Goal: Transaction & Acquisition: Obtain resource

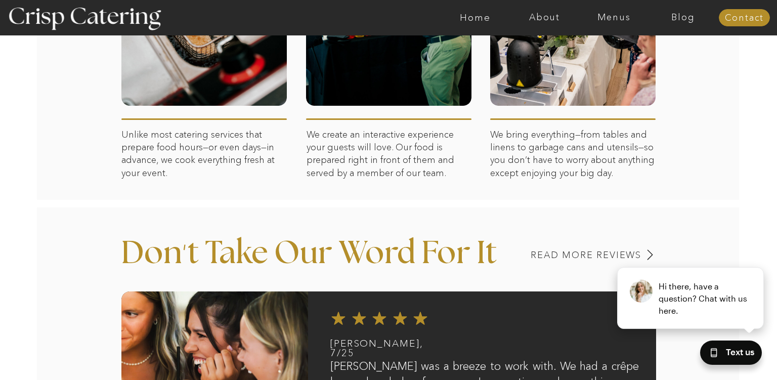
scroll to position [641, 0]
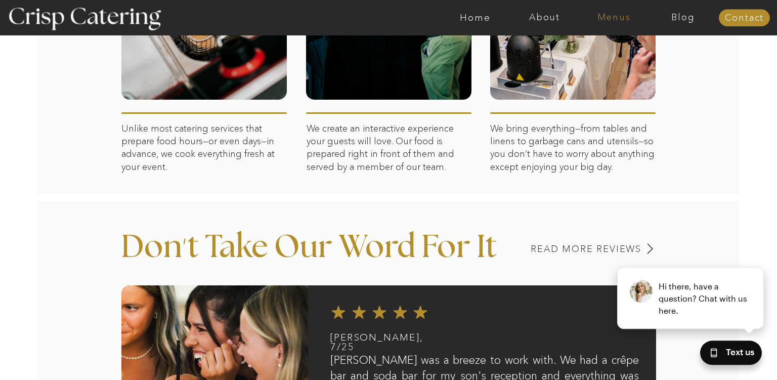
click at [612, 14] on nav "Menus" at bounding box center [613, 18] width 69 height 10
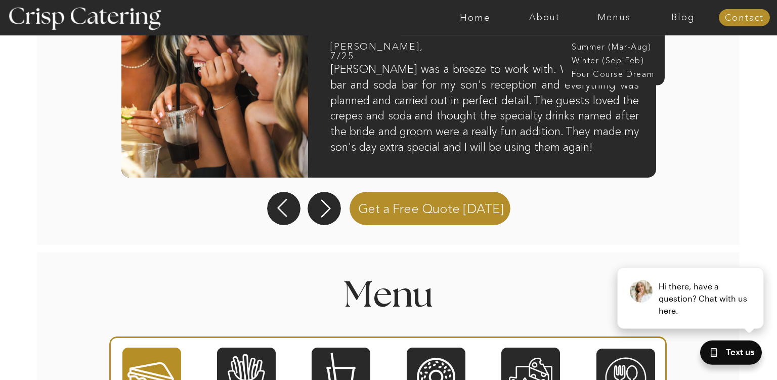
click at [703, 102] on div "About Home Menus Contact Blog About Crisp Crisp Cares Reviews faq About Home Me…" at bounding box center [388, 337] width 777 height 2539
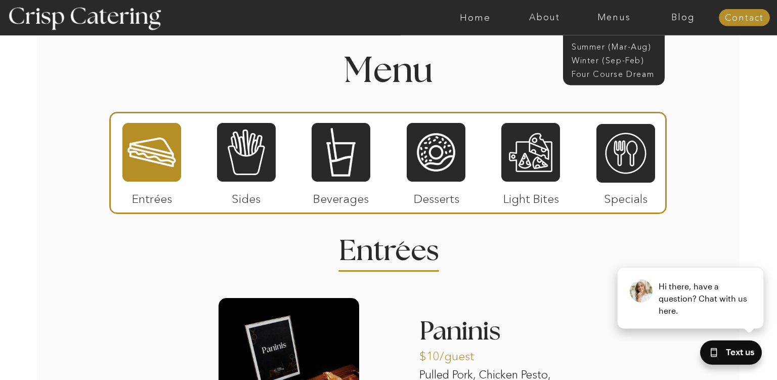
scroll to position [1157, 0]
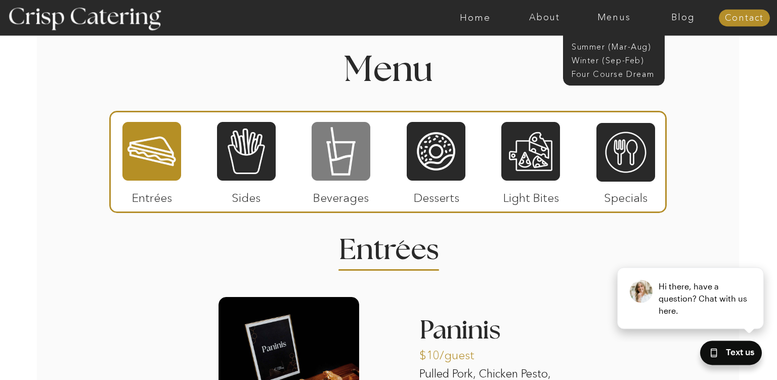
click at [334, 161] on div at bounding box center [341, 151] width 59 height 61
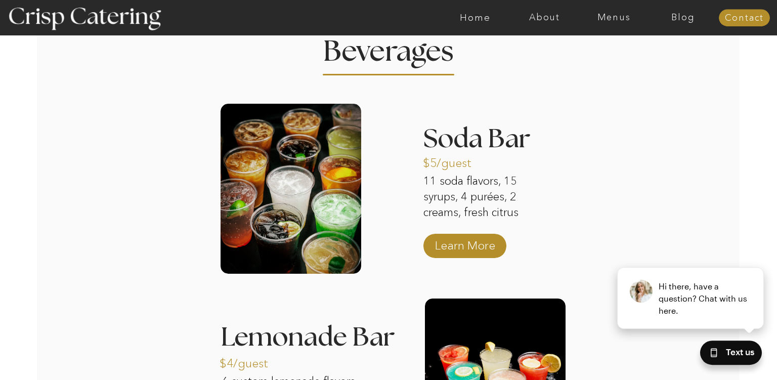
scroll to position [1356, 0]
click at [455, 250] on p "Learn More" at bounding box center [464, 242] width 67 height 29
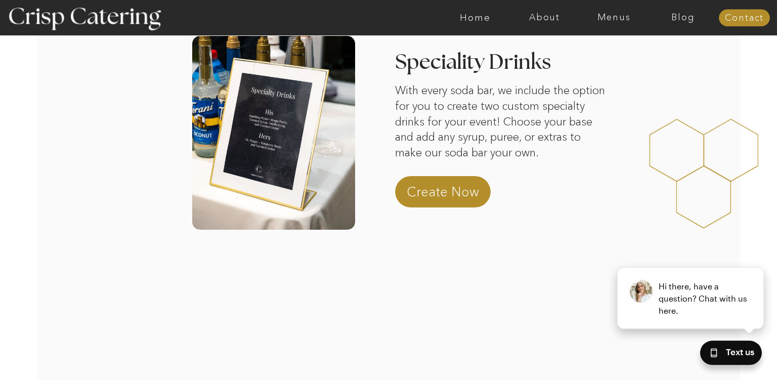
scroll to position [301, 0]
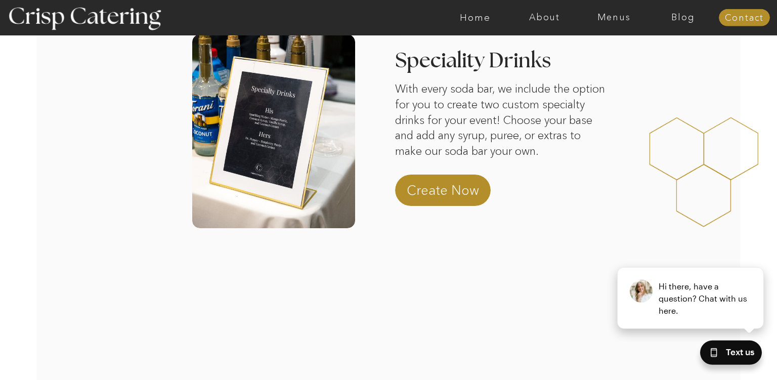
click at [628, 138] on div at bounding box center [709, 172] width 212 height 162
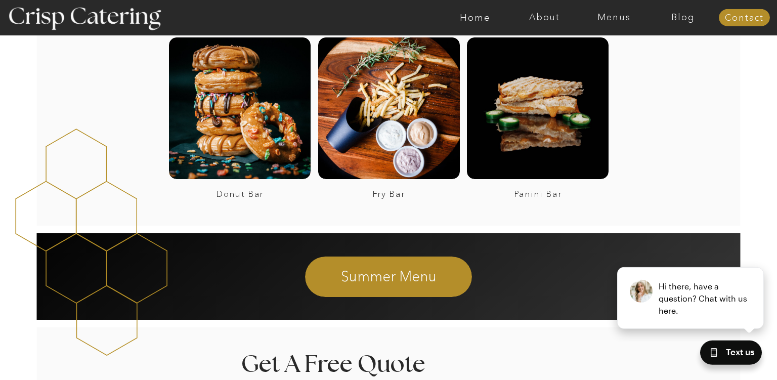
scroll to position [1451, 0]
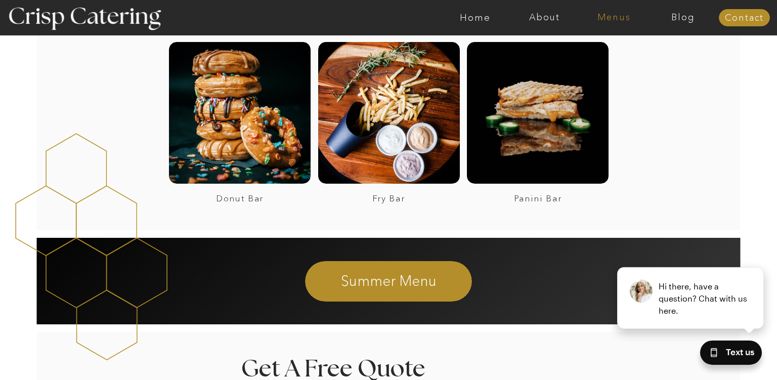
click at [620, 17] on nav "Menus" at bounding box center [613, 18] width 69 height 10
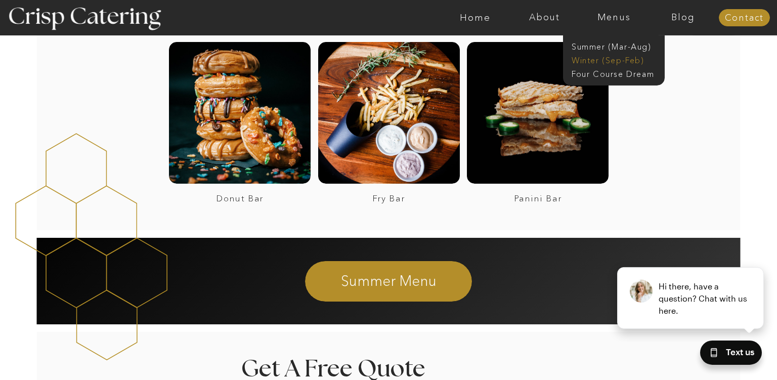
click at [629, 62] on nav "Winter (Sep-Feb)" at bounding box center [613, 60] width 83 height 10
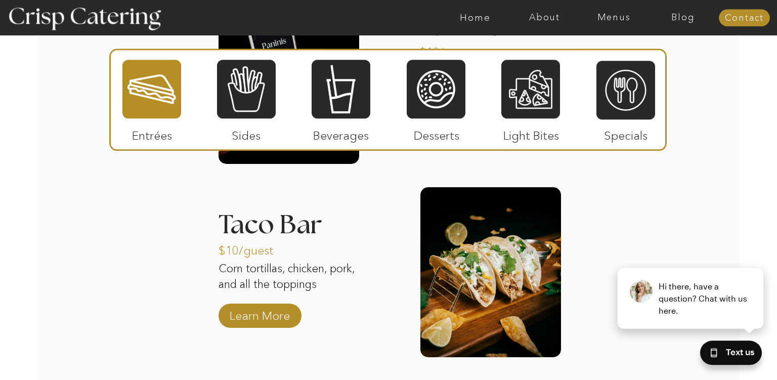
scroll to position [1401, 0]
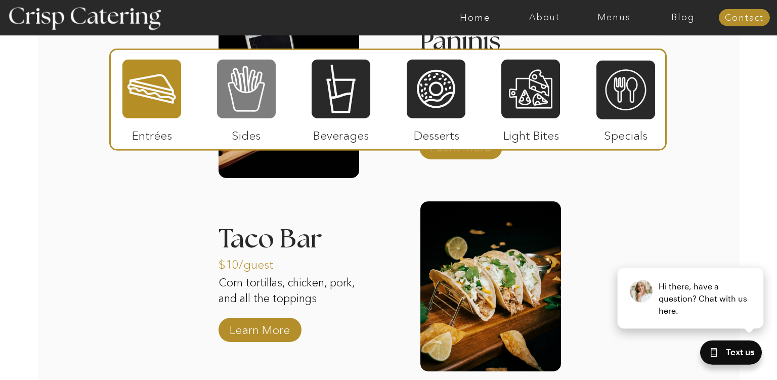
click at [256, 92] on div at bounding box center [246, 89] width 59 height 61
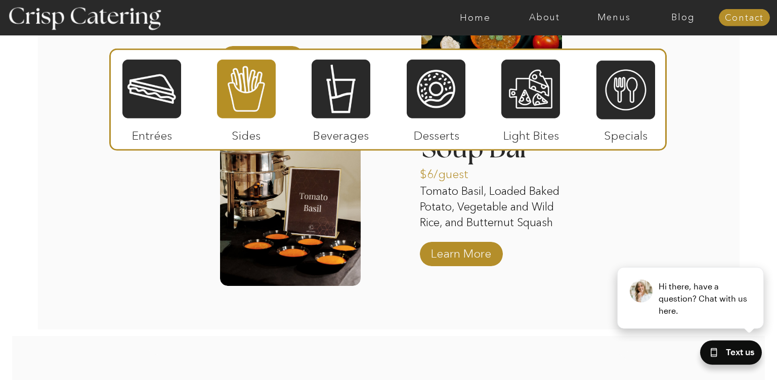
scroll to position [1892, 0]
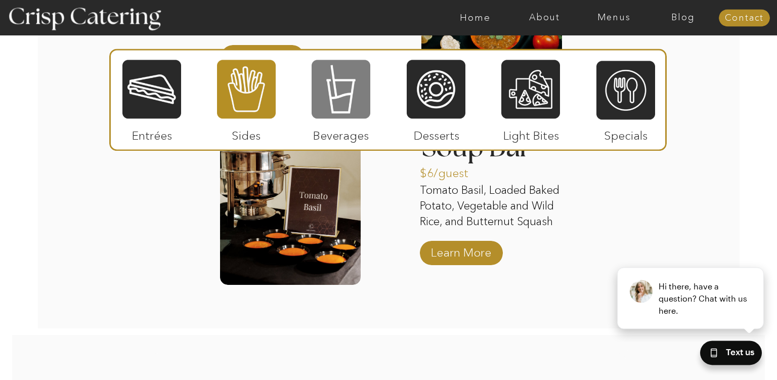
click at [348, 106] on div at bounding box center [341, 89] width 59 height 61
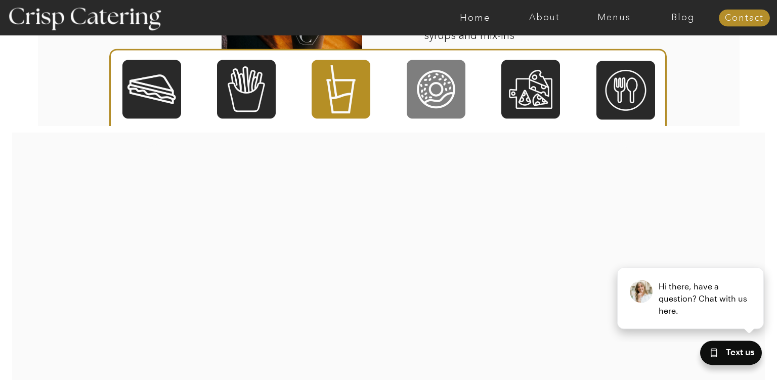
click at [444, 83] on div at bounding box center [436, 89] width 59 height 61
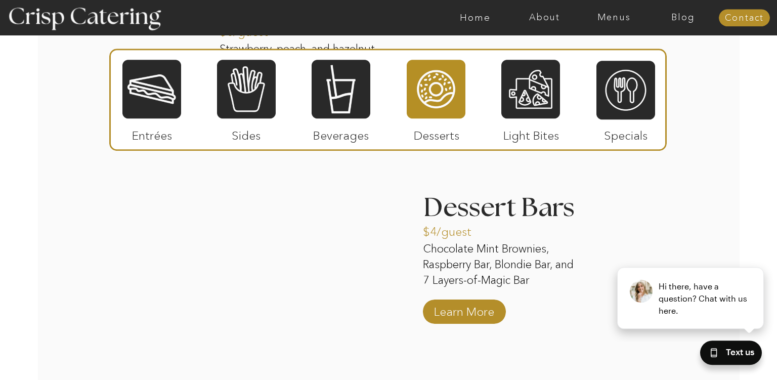
scroll to position [1643, 0]
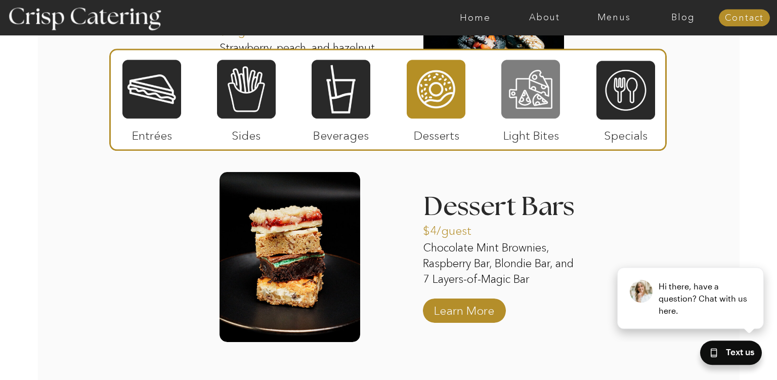
click at [508, 115] on div at bounding box center [530, 89] width 59 height 61
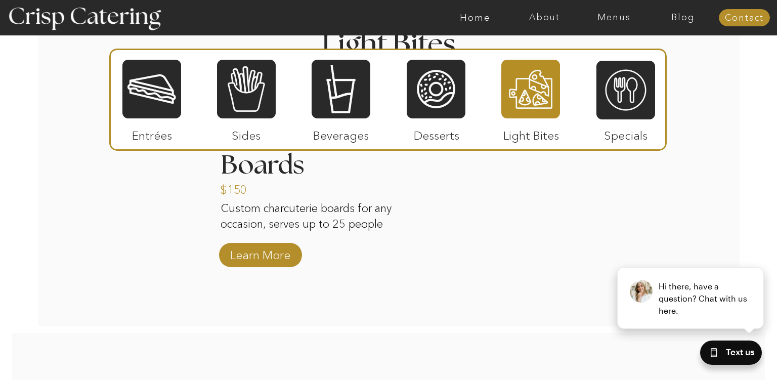
scroll to position [1319, 0]
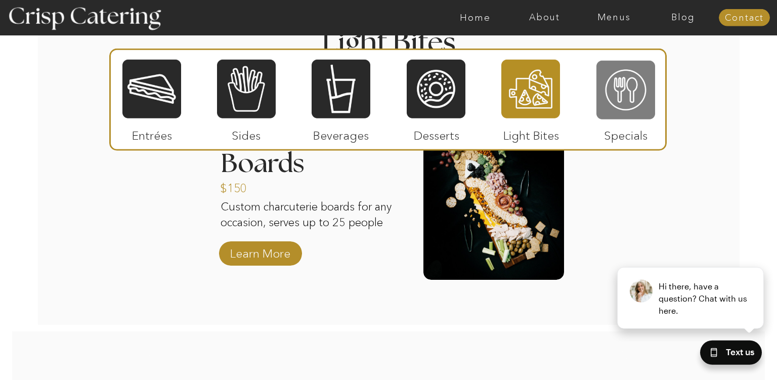
click at [636, 88] on div at bounding box center [625, 90] width 59 height 61
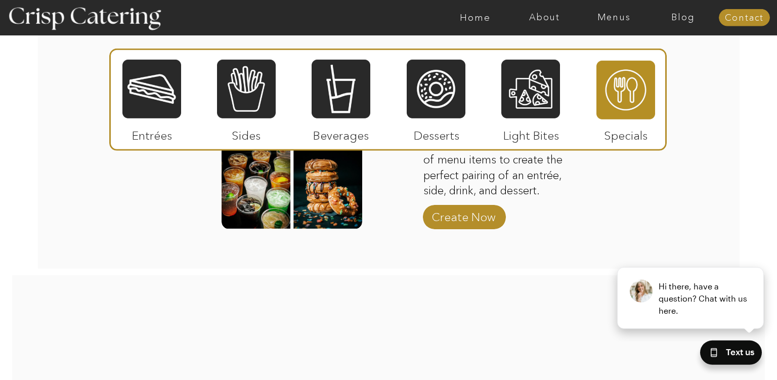
scroll to position [1563, 0]
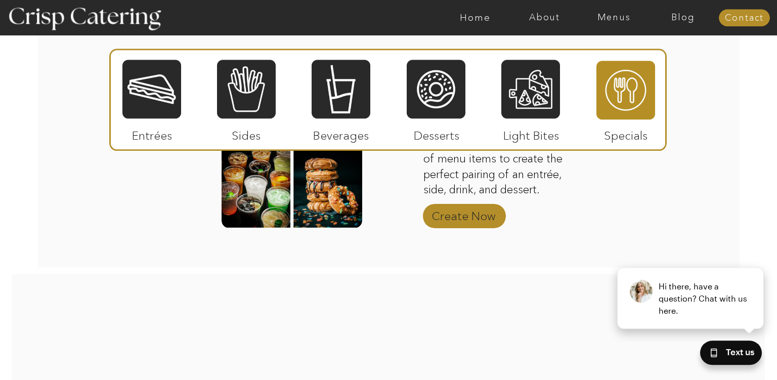
click at [455, 211] on p "Create Now" at bounding box center [463, 213] width 67 height 29
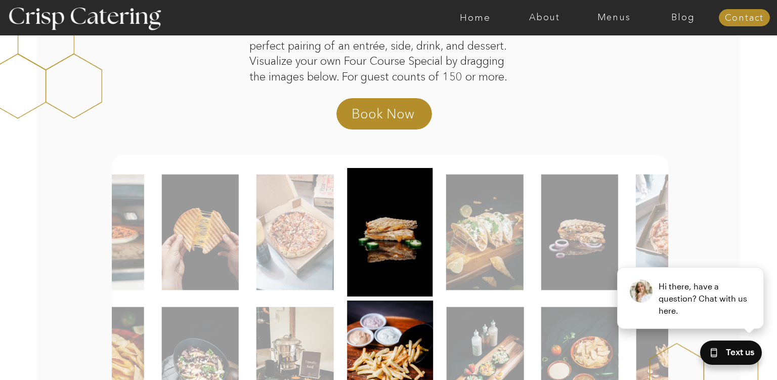
scroll to position [124, 0]
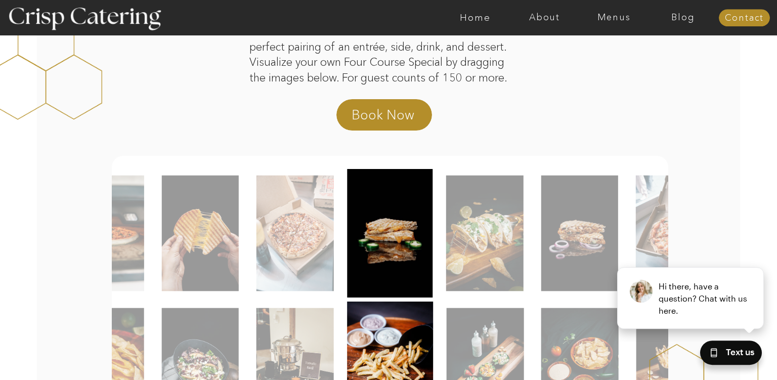
click at [298, 243] on img at bounding box center [294, 234] width 77 height 116
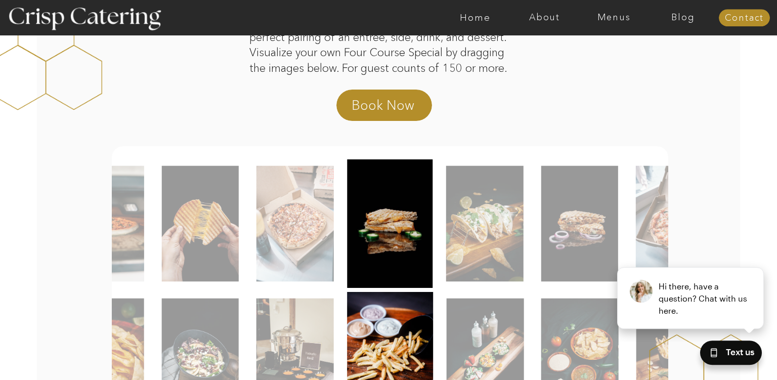
scroll to position [139, 0]
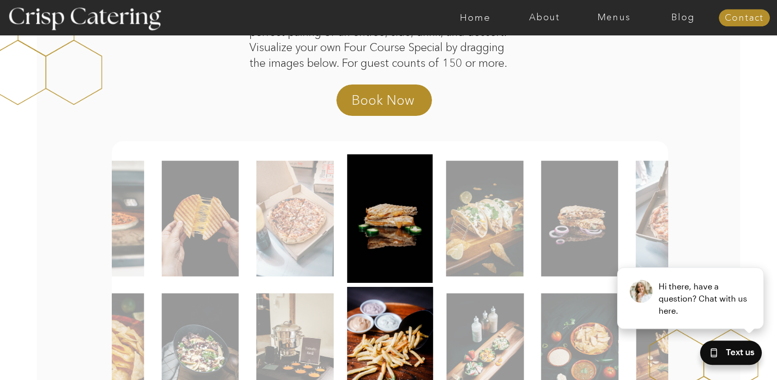
click at [365, 219] on img at bounding box center [389, 218] width 85 height 128
click at [327, 226] on img at bounding box center [294, 219] width 77 height 116
click at [487, 228] on img at bounding box center [484, 219] width 77 height 116
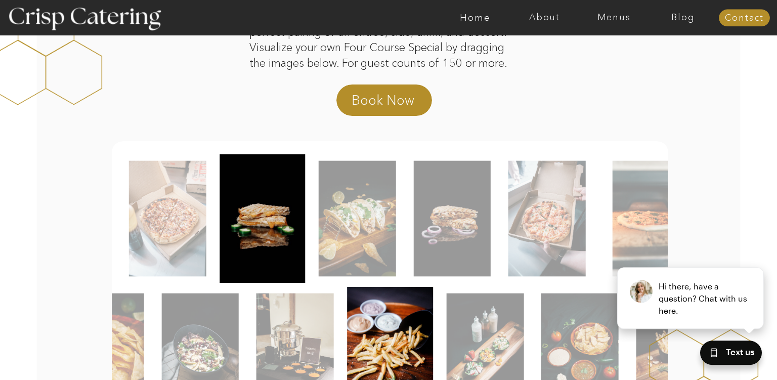
click at [367, 225] on img at bounding box center [357, 219] width 77 height 116
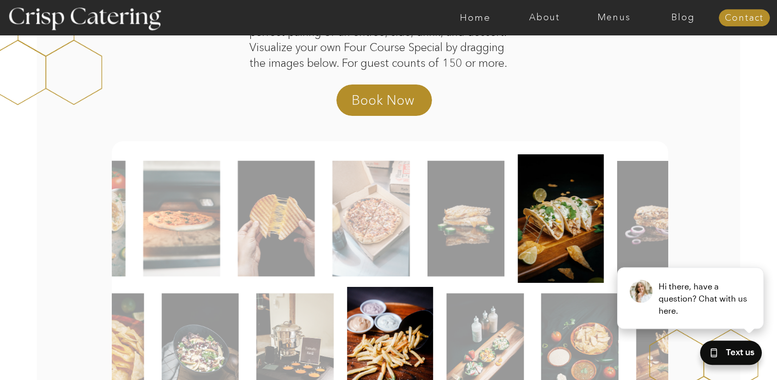
click at [553, 207] on img at bounding box center [561, 218] width 86 height 128
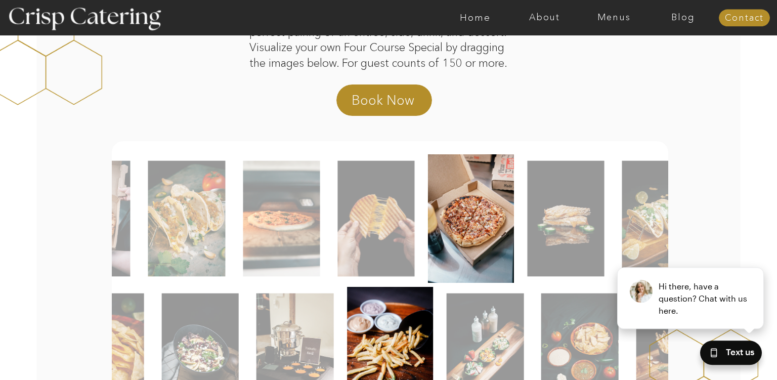
click at [448, 240] on img at bounding box center [471, 218] width 86 height 128
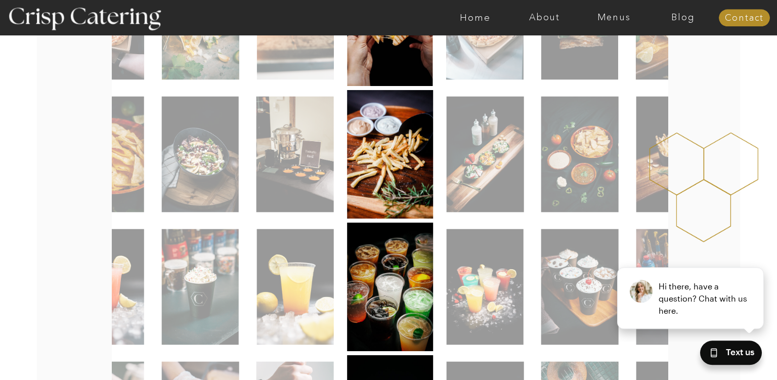
scroll to position [182, 0]
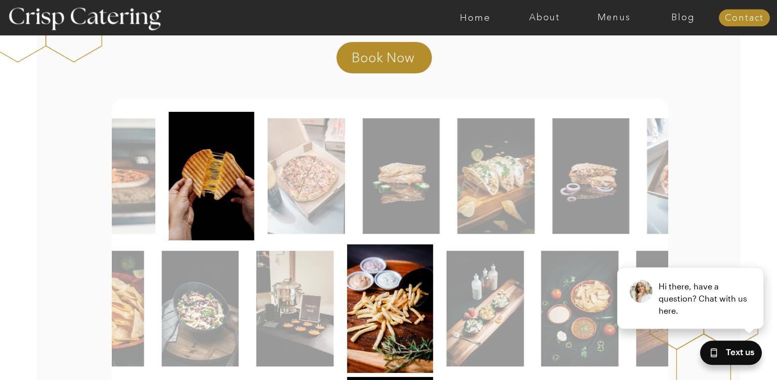
click at [193, 221] on img at bounding box center [211, 176] width 85 height 128
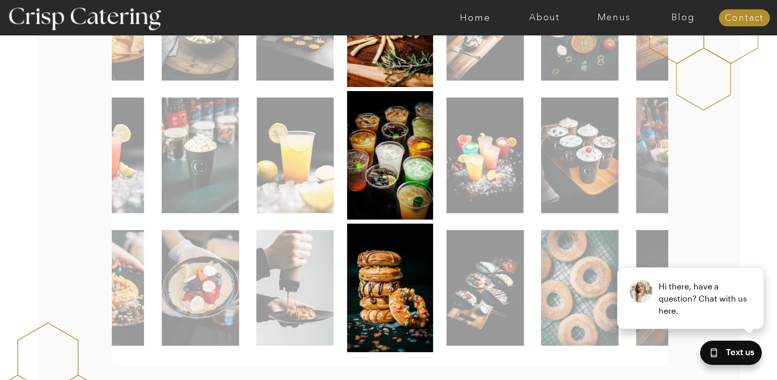
scroll to position [468, 0]
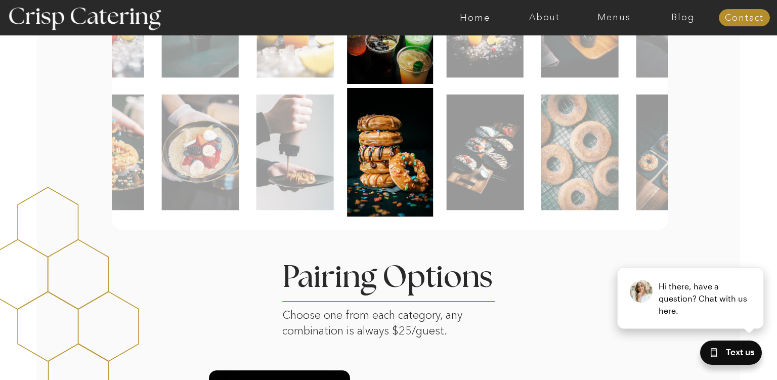
scroll to position [604, 0]
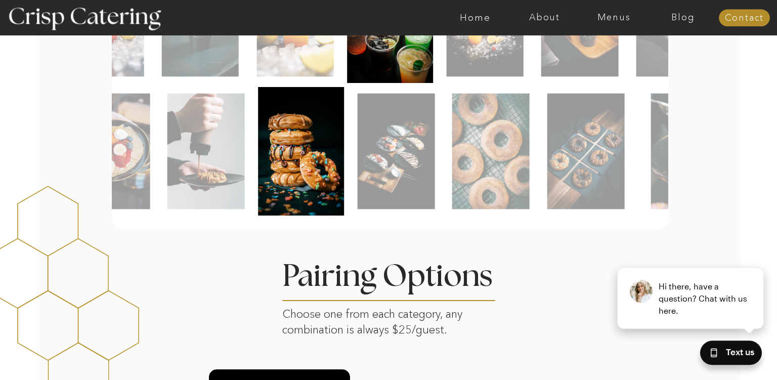
click at [418, 149] on img at bounding box center [395, 152] width 77 height 116
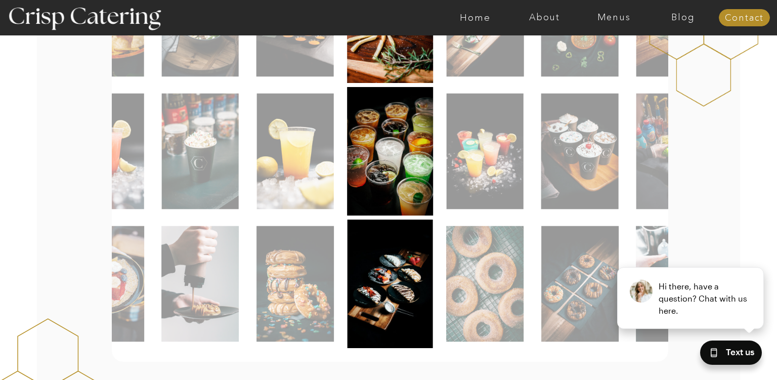
scroll to position [472, 0]
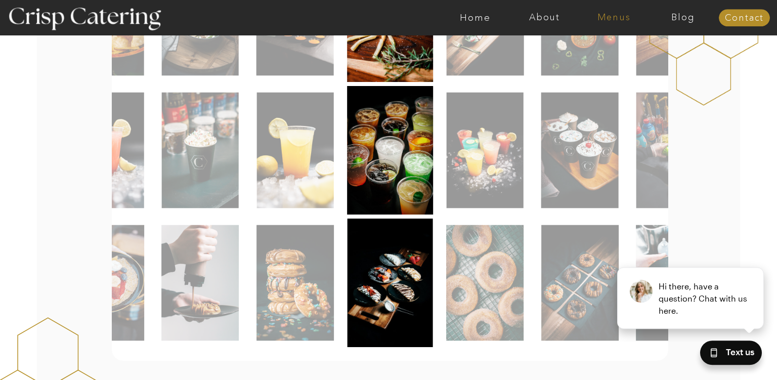
click at [620, 15] on nav "Menus" at bounding box center [613, 18] width 69 height 10
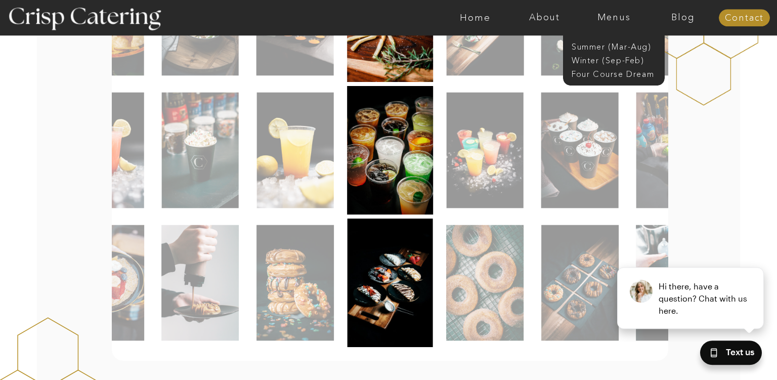
click at [529, 11] on div at bounding box center [428, 17] width 1604 height 35
click at [542, 15] on nav "About" at bounding box center [544, 18] width 69 height 10
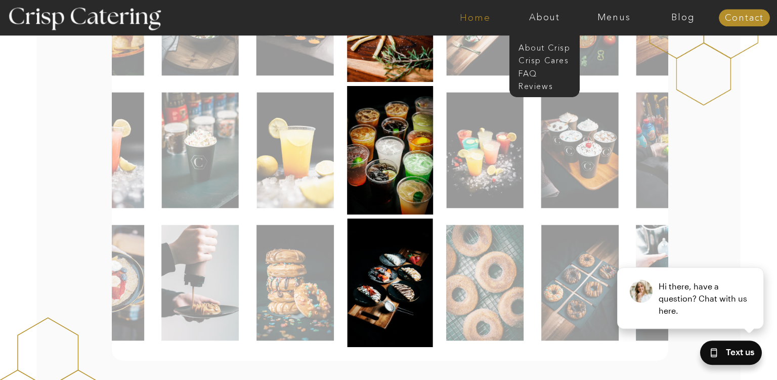
click at [476, 20] on nav "Home" at bounding box center [475, 18] width 69 height 10
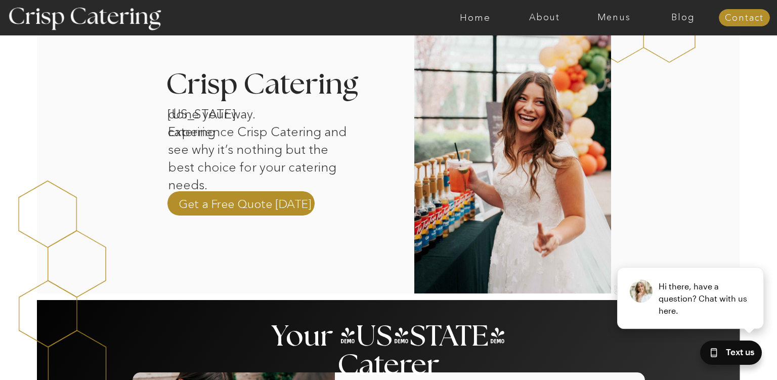
scroll to position [321, 0]
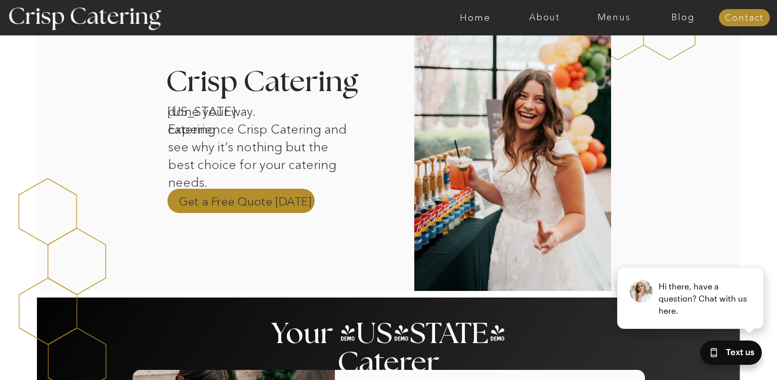
click at [223, 200] on p "Get a Free Quote [DATE]" at bounding box center [245, 200] width 133 height 15
